Goal: Manage account settings

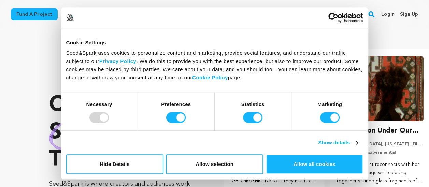
click at [387, 15] on link "Login" at bounding box center [387, 14] width 13 height 11
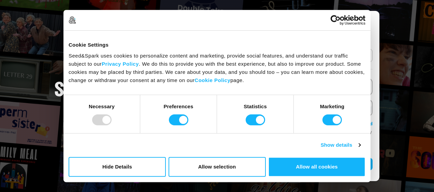
click at [297, 156] on div "Do not sell or share my personal information Hide Details Allow selection Custo…" at bounding box center [216, 167] width 307 height 30
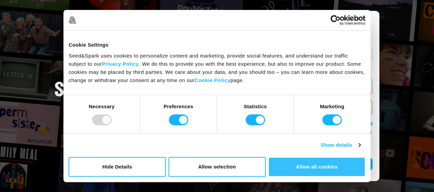
click at [300, 165] on button "Allow all cookies" at bounding box center [316, 167] width 97 height 20
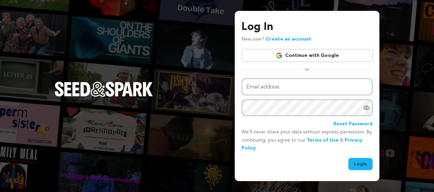
click at [331, 54] on link "Continue with Google" at bounding box center [307, 55] width 131 height 13
click at [330, 58] on link "Continue with Google" at bounding box center [307, 55] width 131 height 13
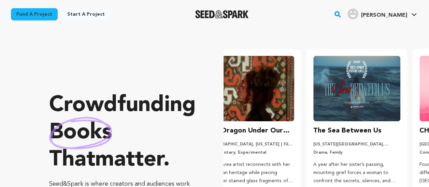
click at [271, 95] on ul "The Dragon Under Our Feet Oakland, California | Film Feature Documentary, Exper…" at bounding box center [326, 130] width 205 height 163
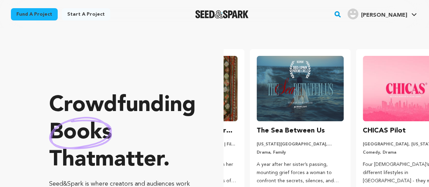
scroll to position [0, 111]
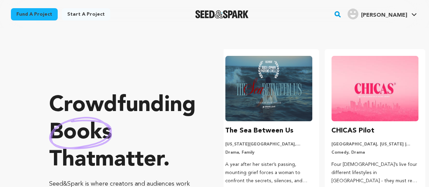
click at [272, 95] on img at bounding box center [268, 89] width 87 height 66
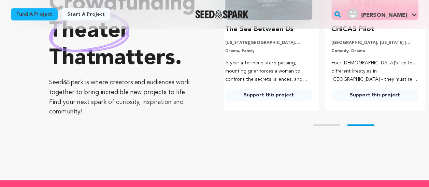
scroll to position [34, 0]
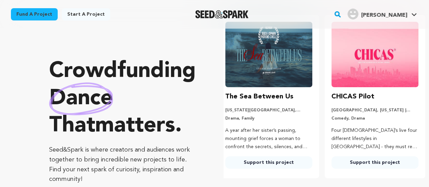
click at [359, 161] on link "Support this project" at bounding box center [374, 163] width 87 height 12
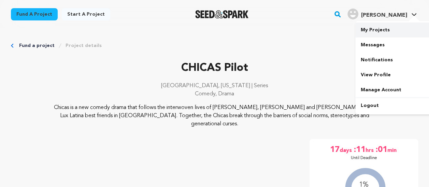
click at [384, 34] on link "My Projects" at bounding box center [393, 30] width 76 height 15
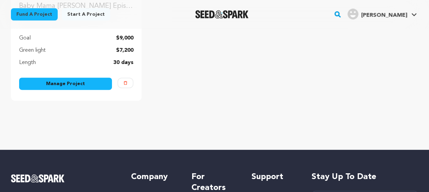
scroll to position [171, 0]
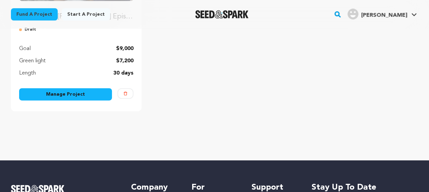
click at [105, 92] on link "Manage Project" at bounding box center [65, 94] width 93 height 12
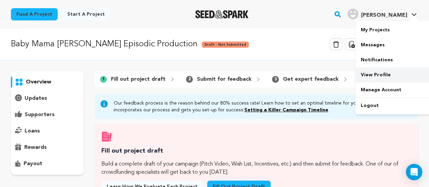
click at [375, 73] on link "View Profile" at bounding box center [393, 75] width 76 height 15
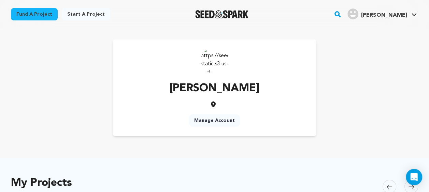
click at [218, 119] on link "Manage Account" at bounding box center [215, 121] width 52 height 12
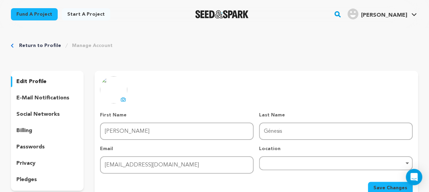
click at [125, 101] on icon at bounding box center [122, 99] width 5 height 5
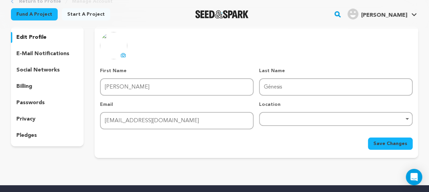
scroll to position [34, 0]
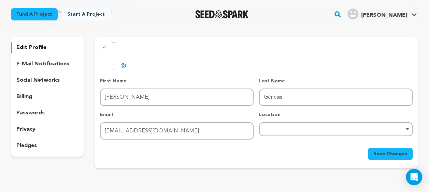
click at [123, 67] on icon at bounding box center [123, 66] width 3 height 2
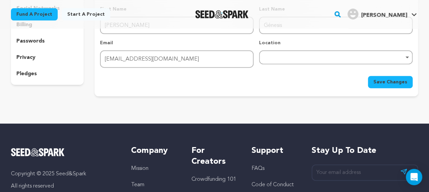
scroll to position [68, 0]
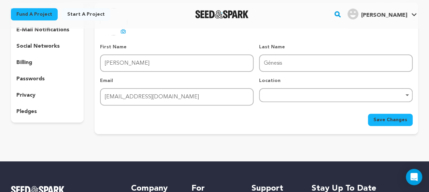
click at [405, 117] on span "Save Changes" at bounding box center [390, 120] width 34 height 7
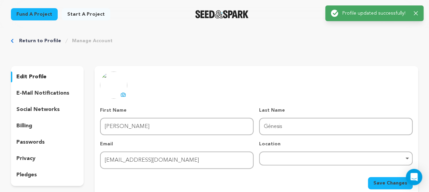
scroll to position [0, 0]
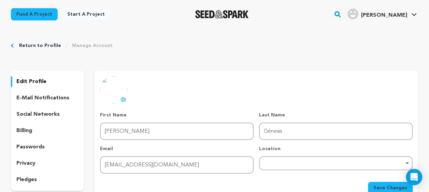
click at [45, 45] on link "Return to Profile" at bounding box center [40, 45] width 42 height 7
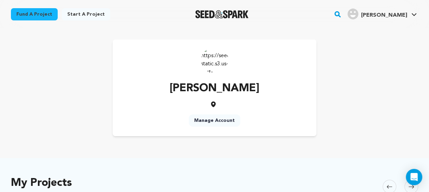
click at [216, 59] on img at bounding box center [214, 59] width 27 height 27
click at [214, 71] on img at bounding box center [214, 59] width 27 height 27
click at [213, 122] on link "Manage Account" at bounding box center [215, 121] width 52 height 12
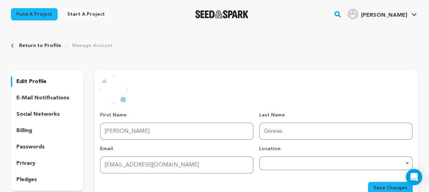
click at [124, 100] on icon at bounding box center [123, 100] width 3 height 2
click at [395, 184] on button "Save Changes" at bounding box center [390, 188] width 45 height 12
click at [45, 46] on link "Return to Profile" at bounding box center [40, 45] width 42 height 7
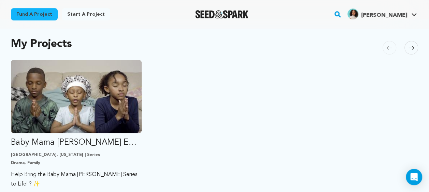
scroll to position [205, 0]
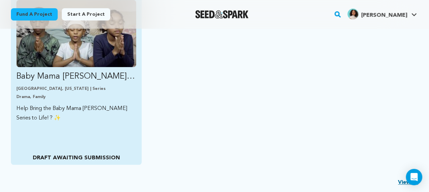
click at [87, 57] on img "Fund Baby Mama Nada Episodic Production" at bounding box center [76, 33] width 120 height 67
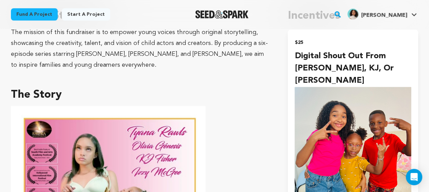
scroll to position [375, 0]
